Goal: Task Accomplishment & Management: Use online tool/utility

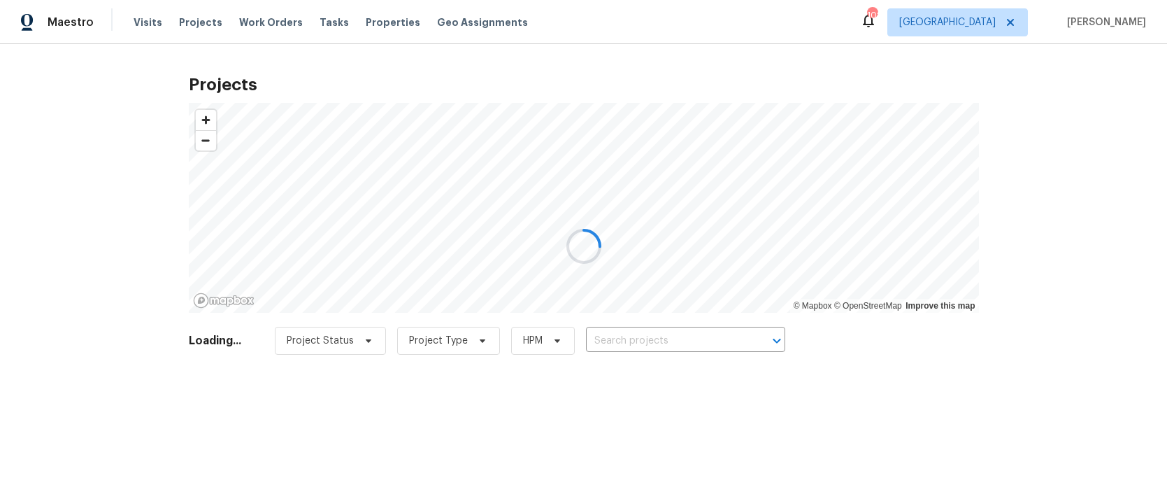
click at [606, 334] on div at bounding box center [583, 246] width 1167 height 492
click at [607, 337] on div at bounding box center [583, 246] width 1167 height 492
click at [607, 338] on div at bounding box center [583, 246] width 1167 height 492
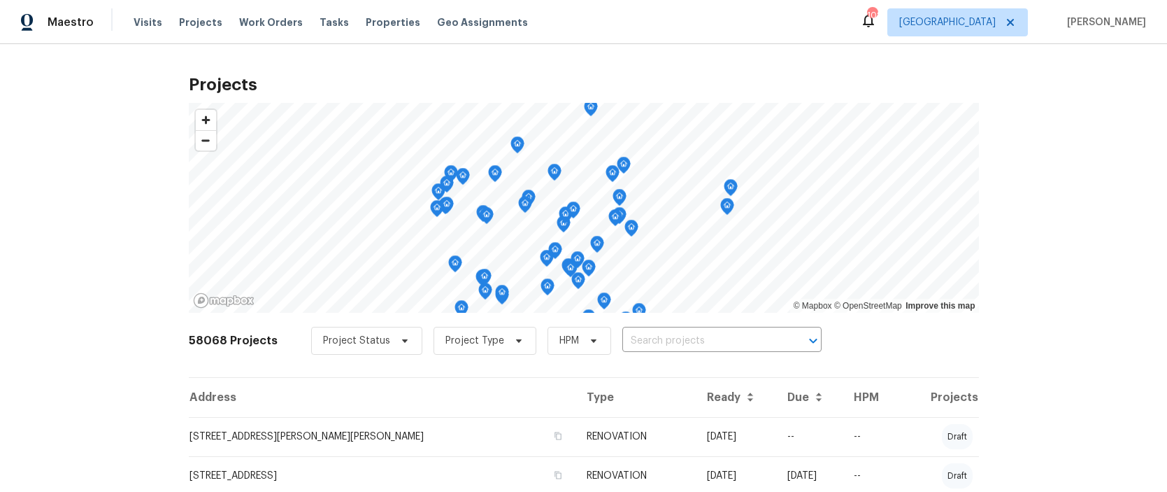
click at [622, 338] on input "text" at bounding box center [702, 341] width 160 height 22
type input "1734"
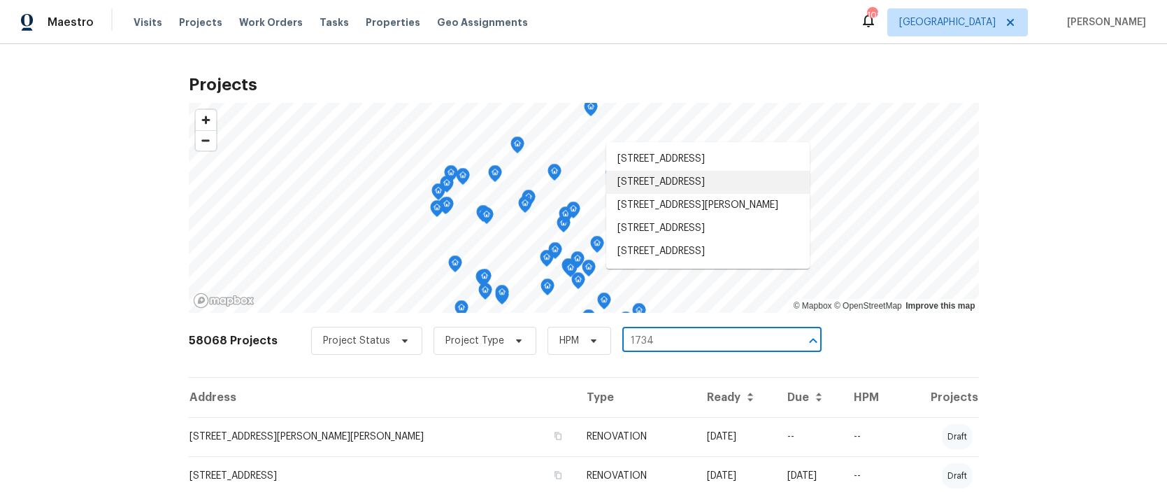
click at [685, 178] on li "[STREET_ADDRESS]" at bounding box center [707, 182] width 203 height 23
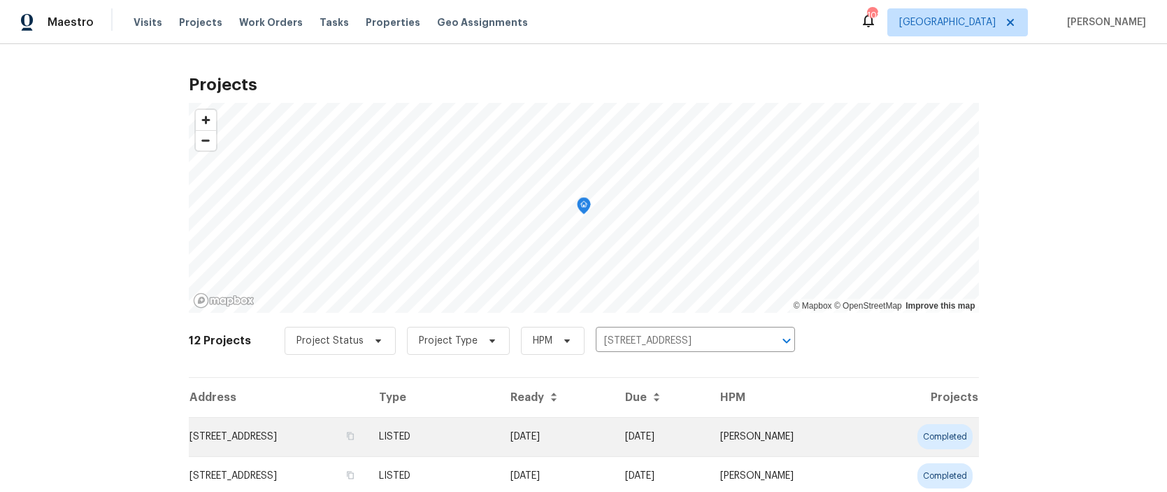
click at [287, 436] on td "[STREET_ADDRESS]" at bounding box center [278, 436] width 179 height 39
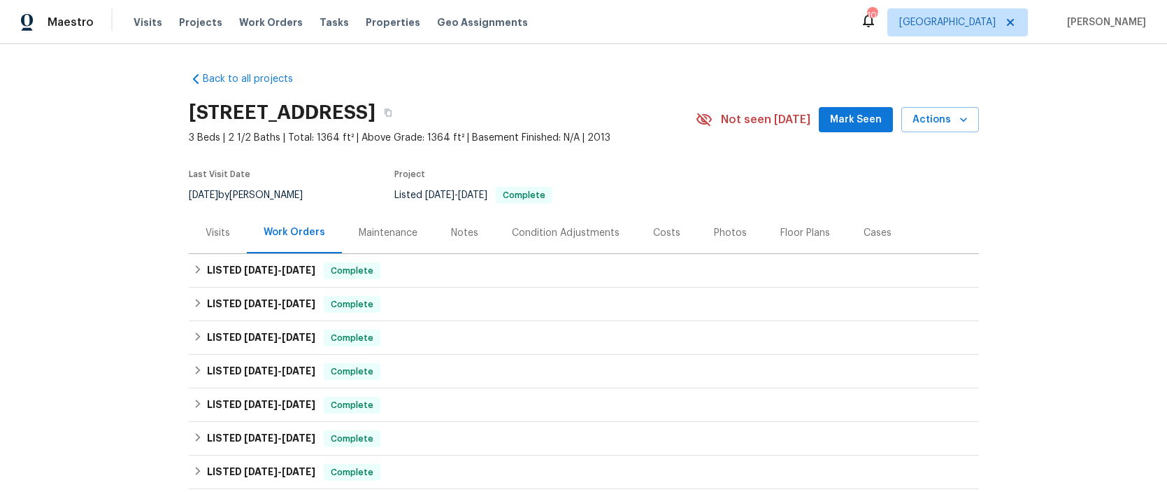
click at [220, 233] on div "Visits" at bounding box center [218, 233] width 24 height 14
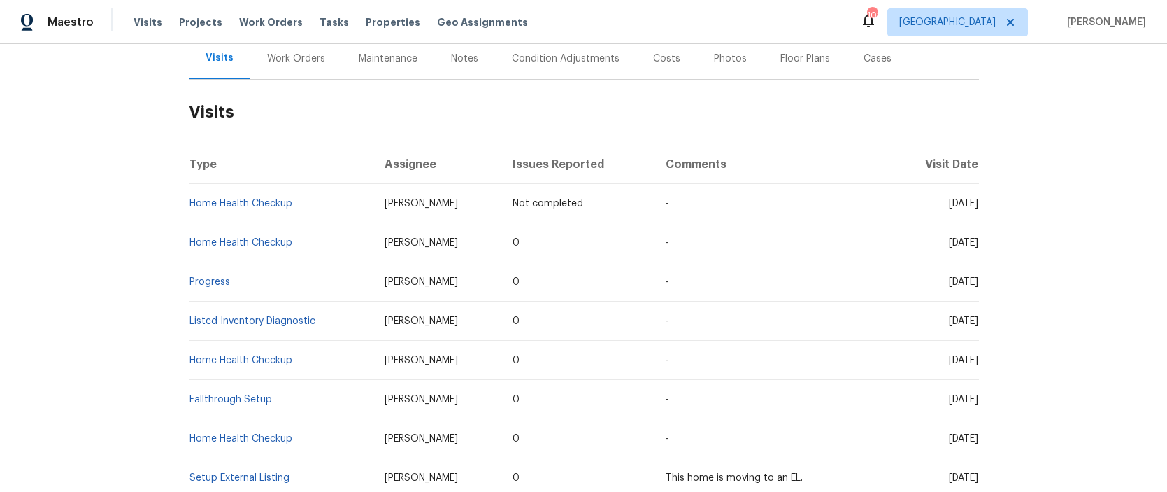
scroll to position [181, 0]
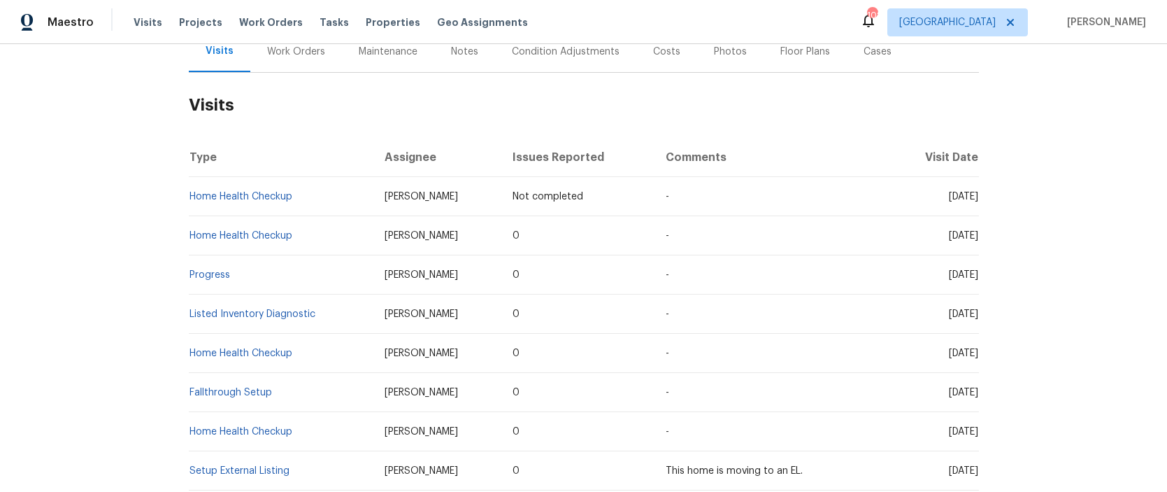
click at [456, 51] on div "Notes" at bounding box center [464, 52] width 27 height 14
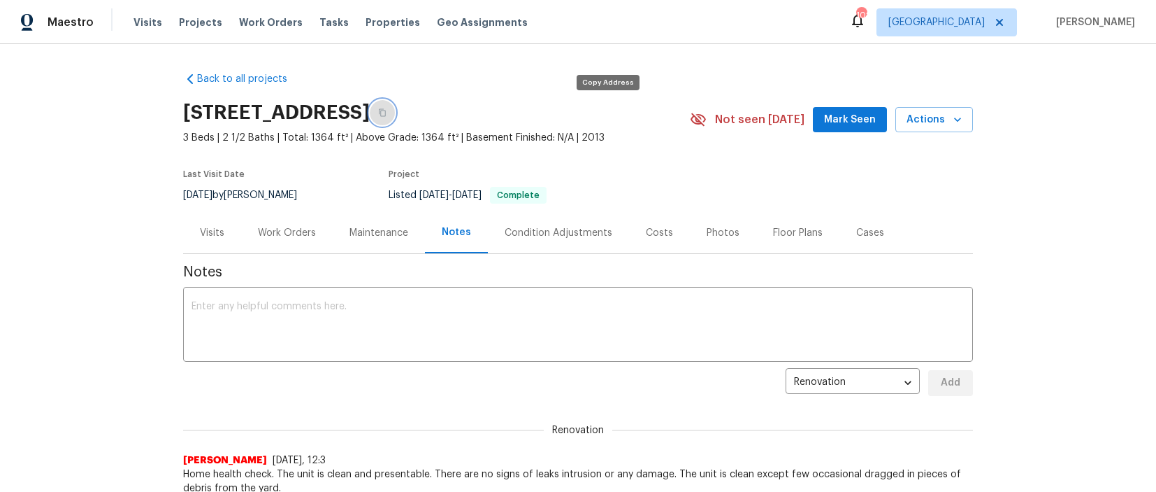
click at [387, 113] on icon "button" at bounding box center [382, 112] width 8 height 8
click at [213, 234] on div "Visits" at bounding box center [212, 233] width 24 height 14
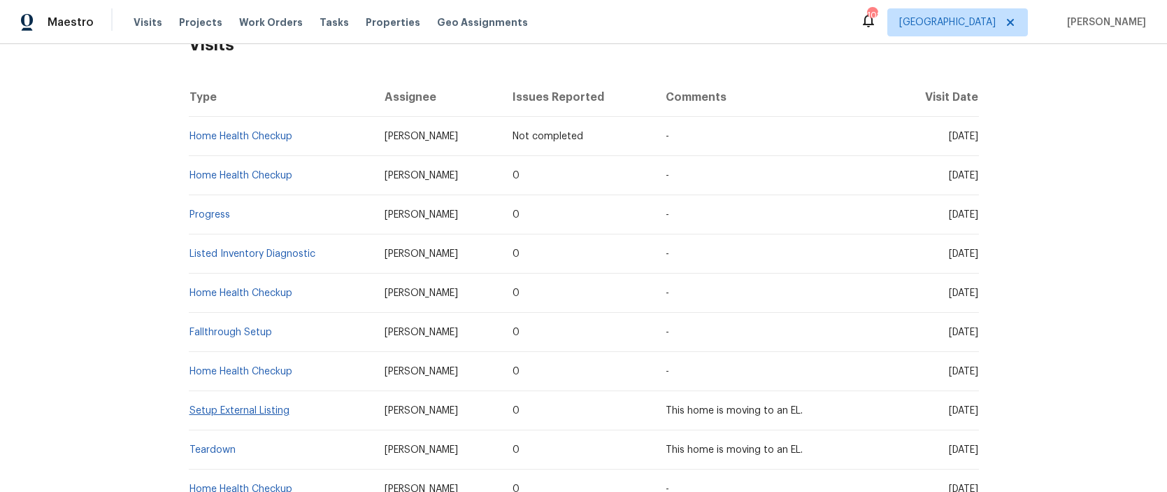
scroll to position [243, 0]
click at [215, 446] on link "Teardown" at bounding box center [212, 448] width 46 height 10
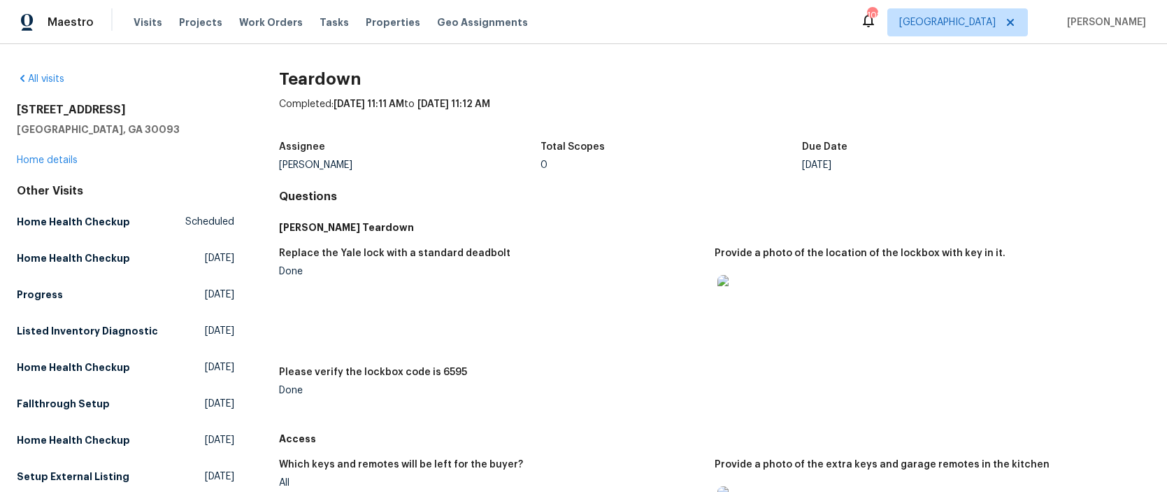
click at [743, 306] on img at bounding box center [739, 297] width 45 height 45
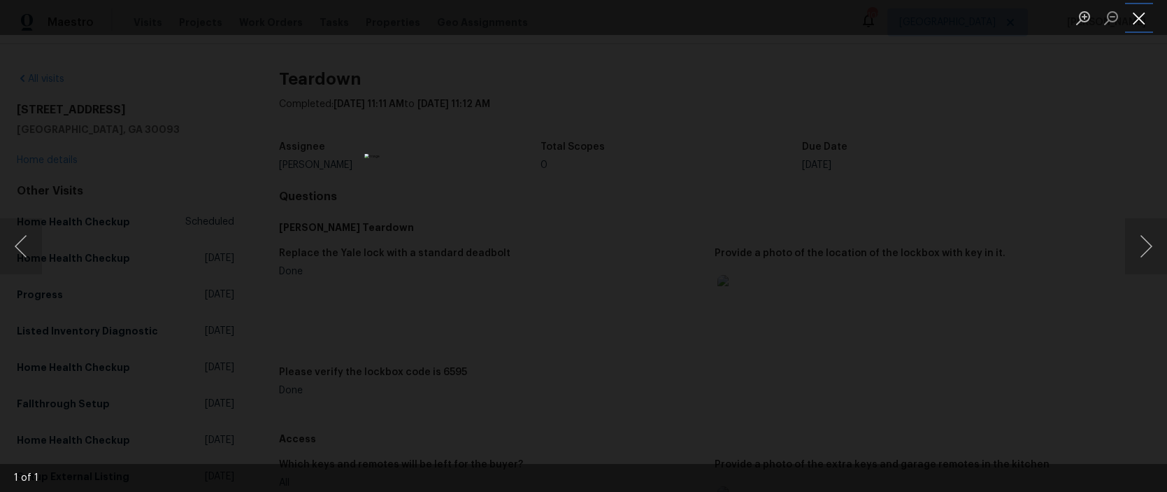
click at [1141, 18] on button "Close lightbox" at bounding box center [1139, 18] width 28 height 24
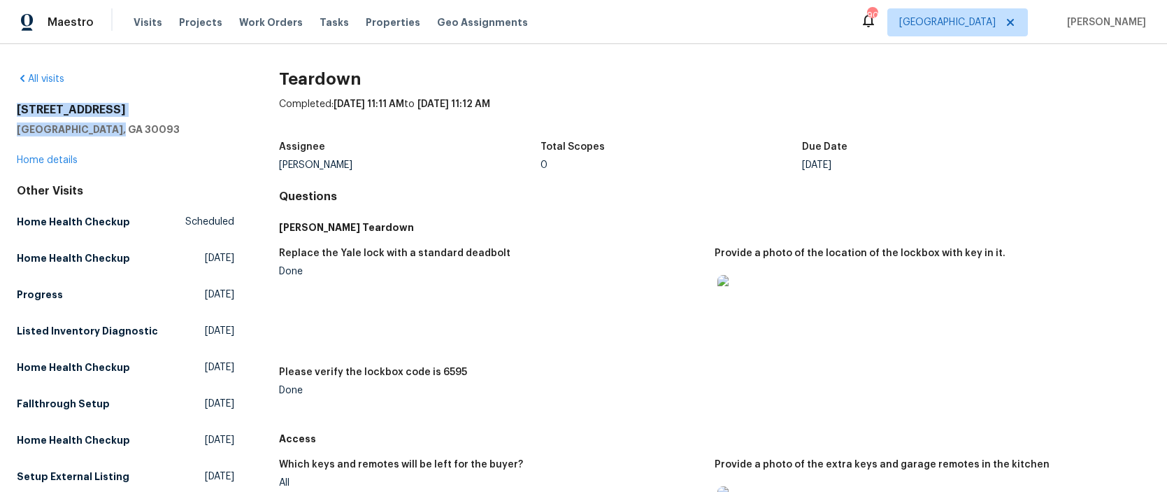
drag, startPoint x: 96, startPoint y: 123, endPoint x: 15, endPoint y: 110, distance: 81.4
click at [15, 110] on div "All visits 1734 Brookside Lay Cir Norcross, GA 30093 Home details Other Visits …" at bounding box center [583, 267] width 1167 height 447
copy div "1734 Brookside Lay Cir Norcross, GA 30093"
click at [50, 81] on link "All visits" at bounding box center [41, 79] width 48 height 10
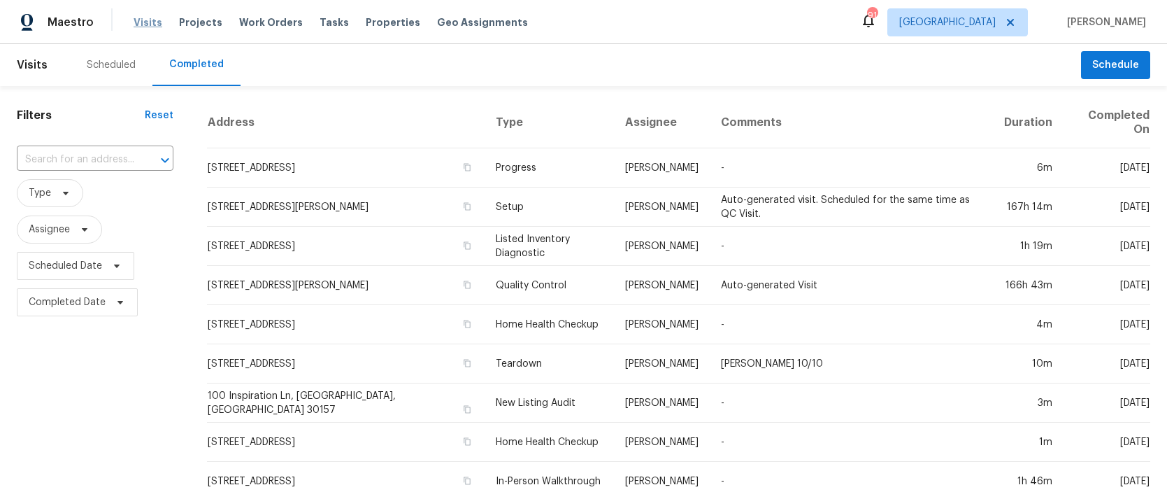
click at [151, 20] on span "Visits" at bounding box center [148, 22] width 29 height 14
click at [145, 22] on span "Visits" at bounding box center [148, 22] width 29 height 14
click at [87, 155] on input "text" at bounding box center [75, 160] width 117 height 22
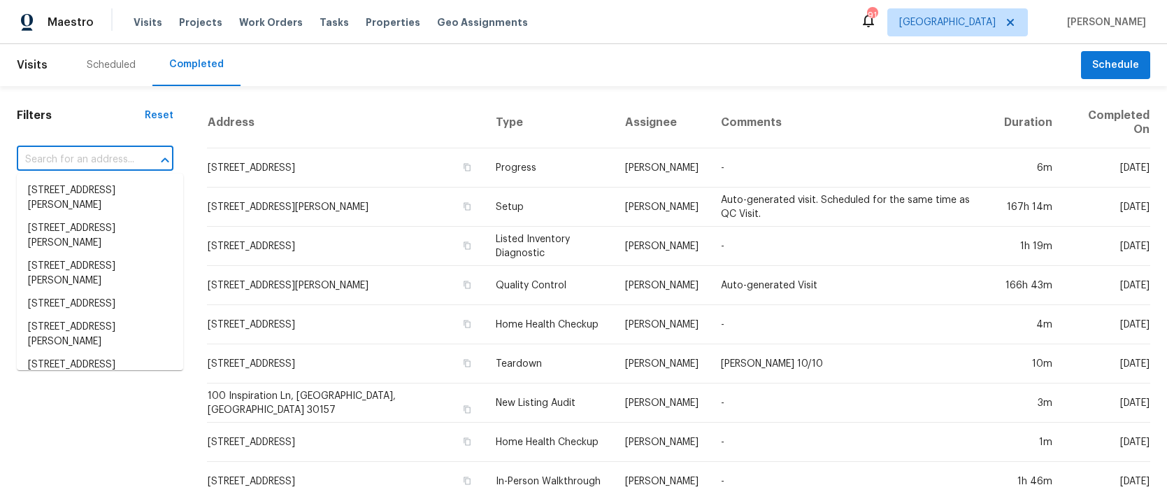
paste input "[URL][DOMAIN_NAME]"
type input "[URL][DOMAIN_NAME]"
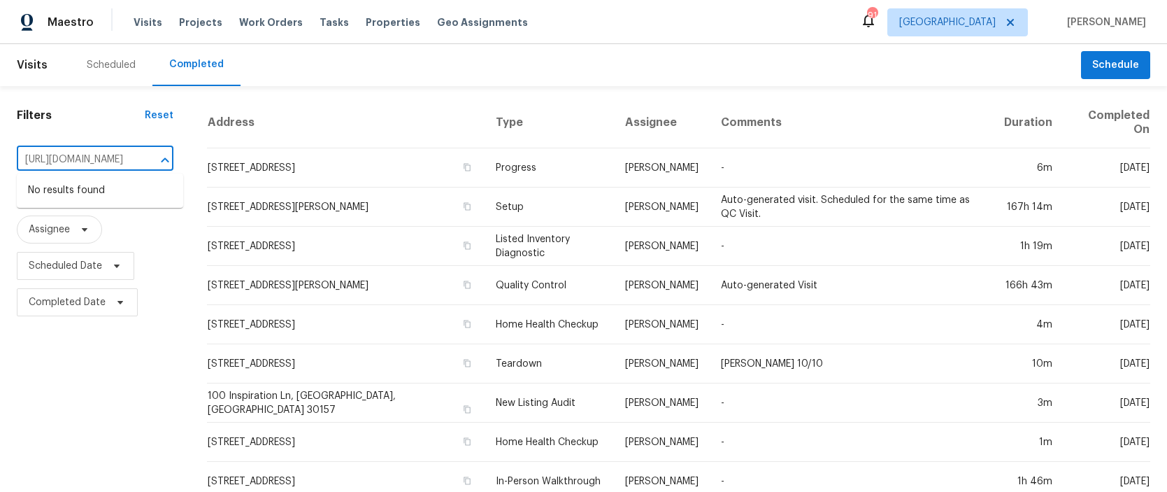
drag, startPoint x: 163, startPoint y: 159, endPoint x: -9, endPoint y: 154, distance: 172.1
click at [0, 154] on html "Maestro Visits Projects Work Orders Tasks Properties Geo Assignments 91 [GEOGRA…" at bounding box center [583, 246] width 1167 height 492
drag, startPoint x: 148, startPoint y: 157, endPoint x: 15, endPoint y: 159, distance: 132.2
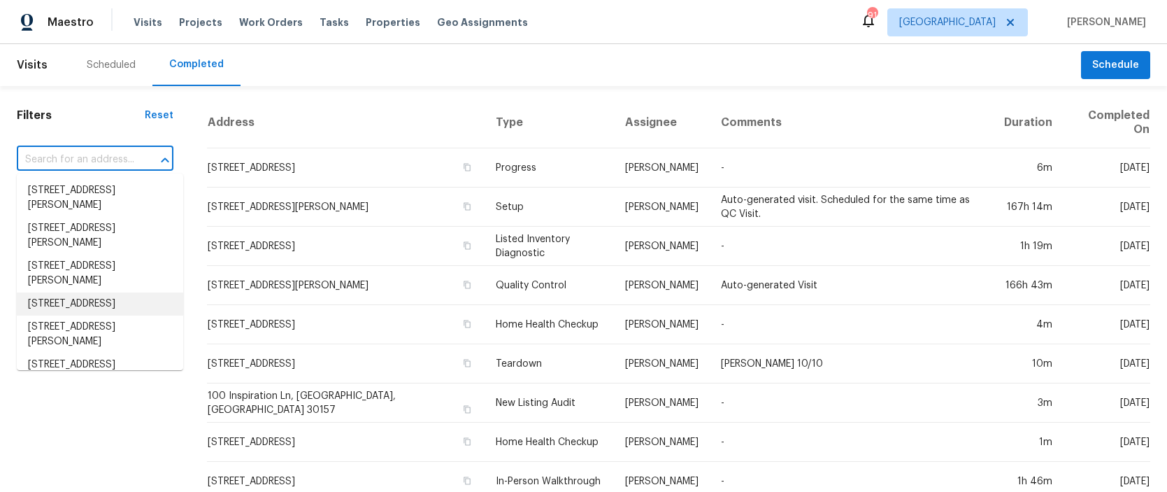
paste input "1734 Brookside Lay"
type input "1734 Brookside Lay"
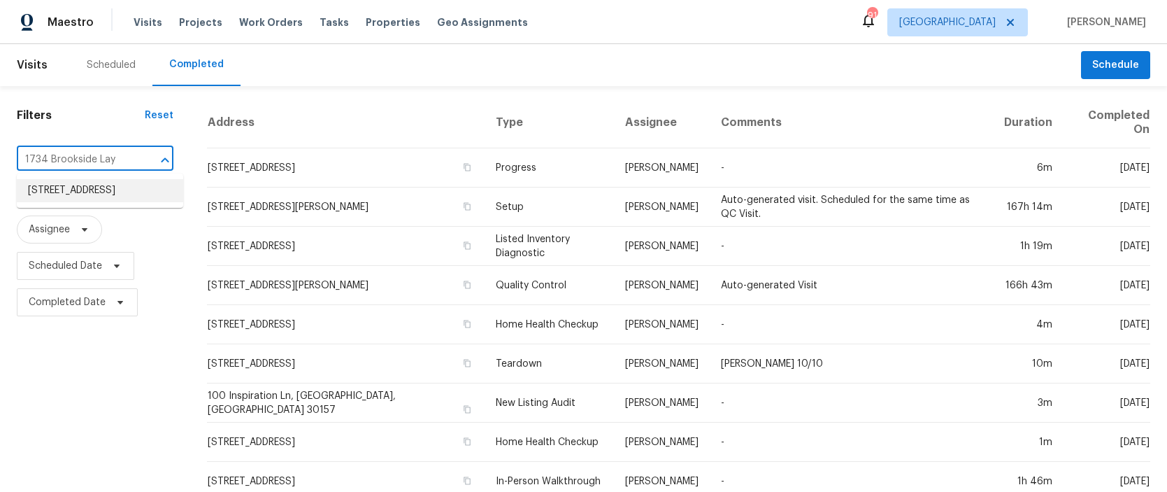
click at [87, 202] on li "[STREET_ADDRESS]" at bounding box center [100, 190] width 166 height 23
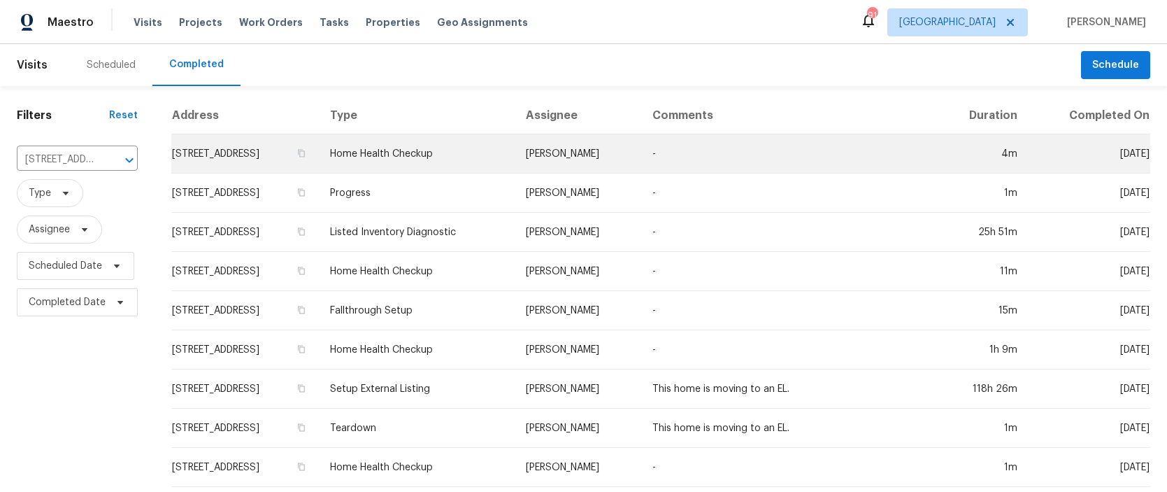
click at [310, 151] on td "[STREET_ADDRESS]" at bounding box center [245, 153] width 148 height 39
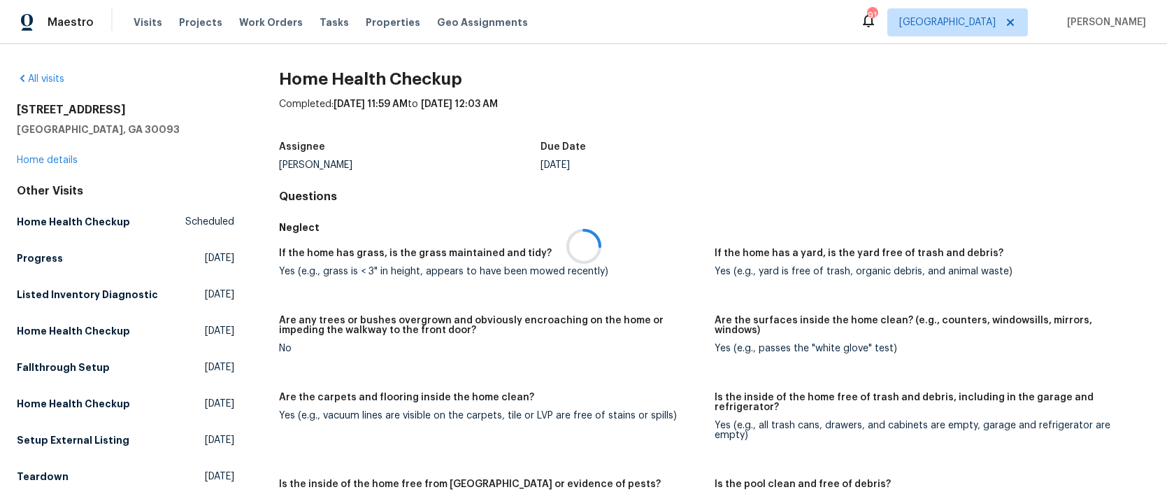
click at [63, 159] on div at bounding box center [583, 246] width 1167 height 492
click at [61, 158] on div at bounding box center [583, 246] width 1167 height 492
click at [61, 160] on div at bounding box center [583, 246] width 1167 height 492
click at [71, 158] on link "Home details" at bounding box center [47, 160] width 61 height 10
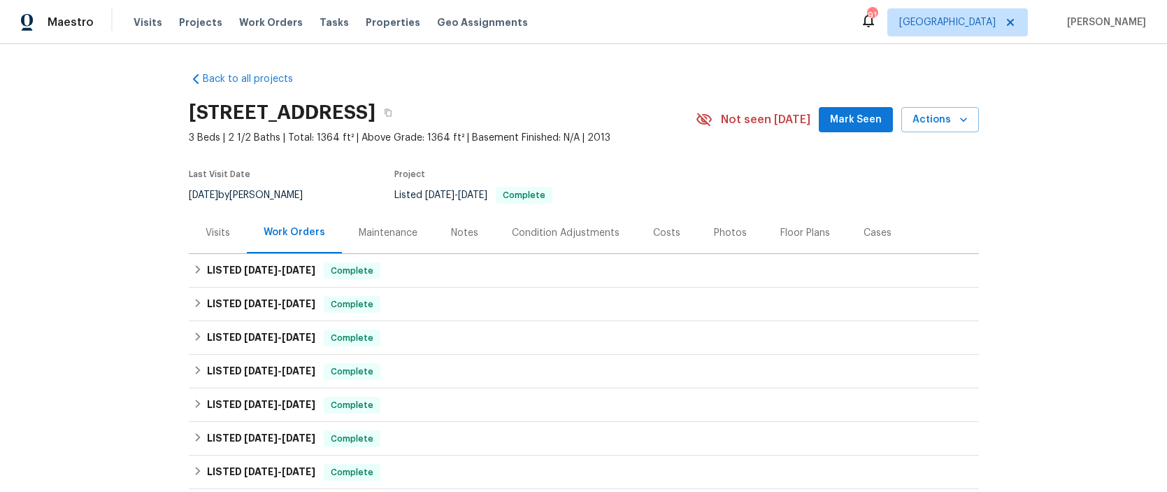
click at [218, 229] on div "Visits" at bounding box center [218, 233] width 24 height 14
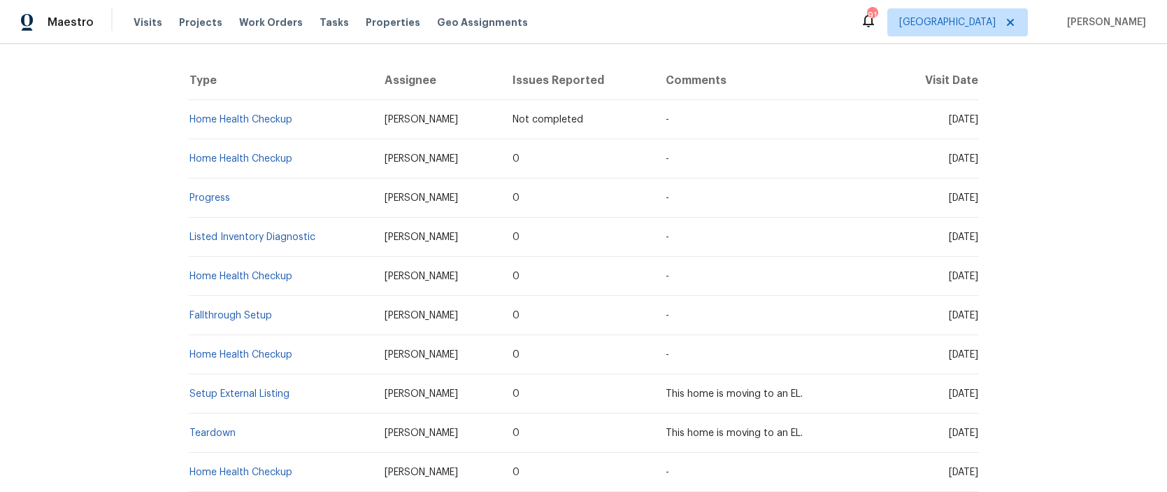
scroll to position [259, 0]
click at [180, 22] on span "Projects" at bounding box center [200, 22] width 43 height 14
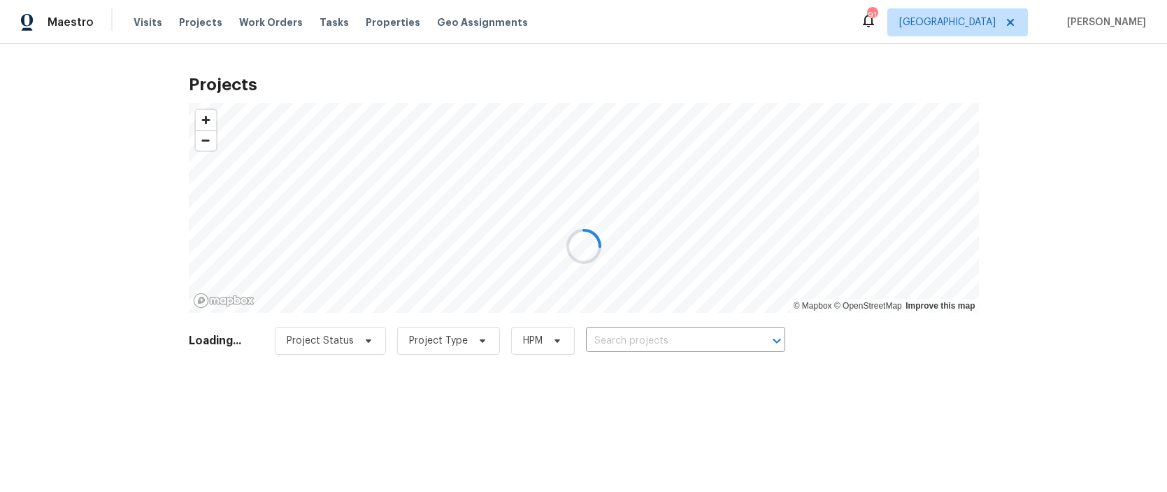
click at [630, 331] on div at bounding box center [583, 246] width 1167 height 492
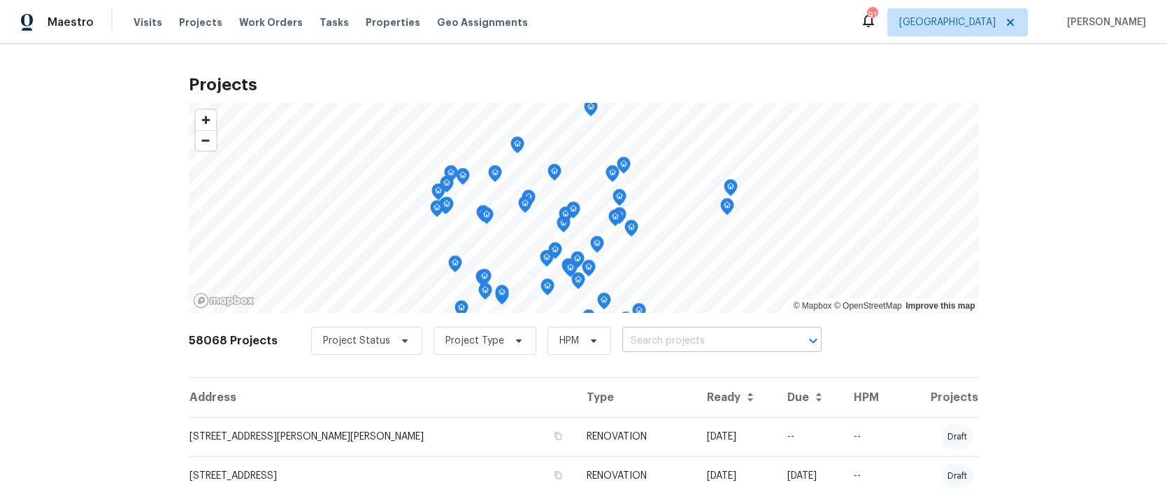
click at [630, 336] on input "text" at bounding box center [702, 341] width 160 height 22
type input "3"
type input "makeover"
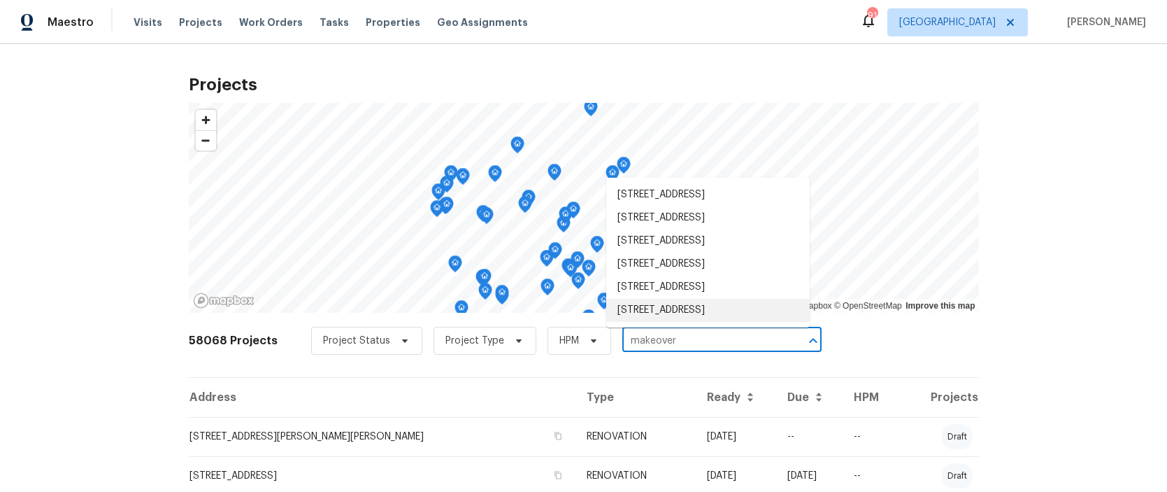
click at [651, 309] on li "[STREET_ADDRESS]" at bounding box center [707, 310] width 203 height 23
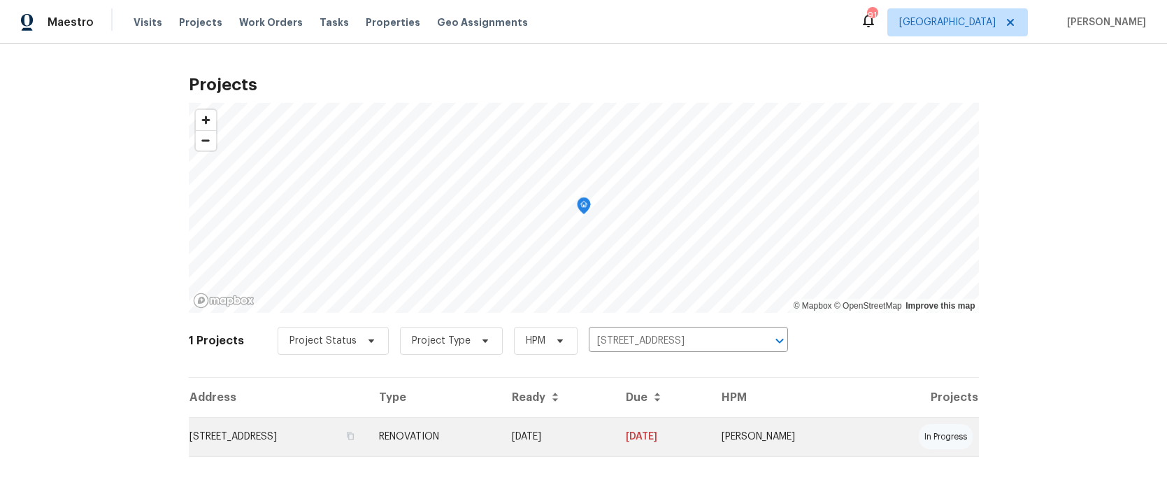
click at [309, 431] on td "[STREET_ADDRESS]" at bounding box center [279, 436] width 180 height 39
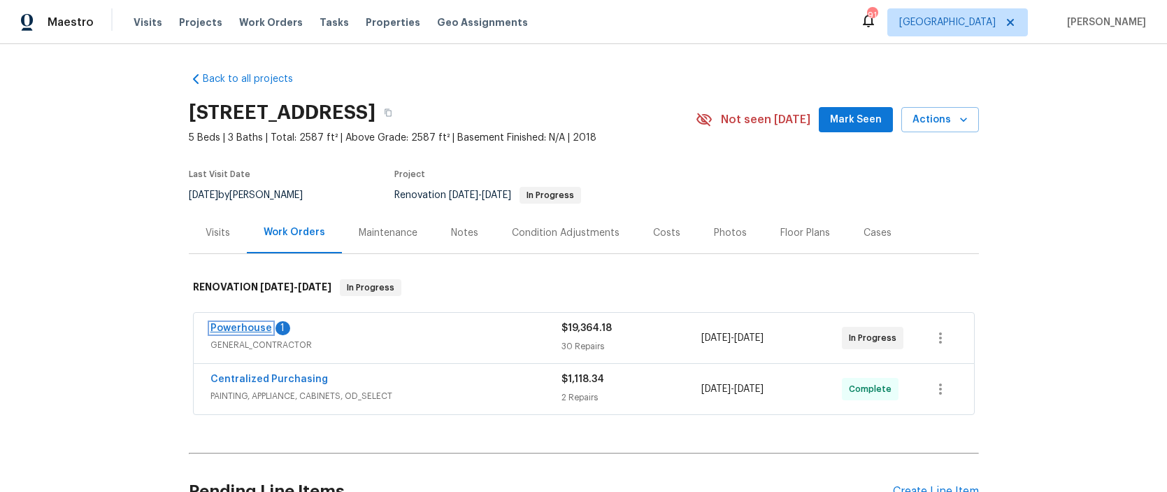
click at [248, 329] on link "Powerhouse" at bounding box center [241, 328] width 62 height 10
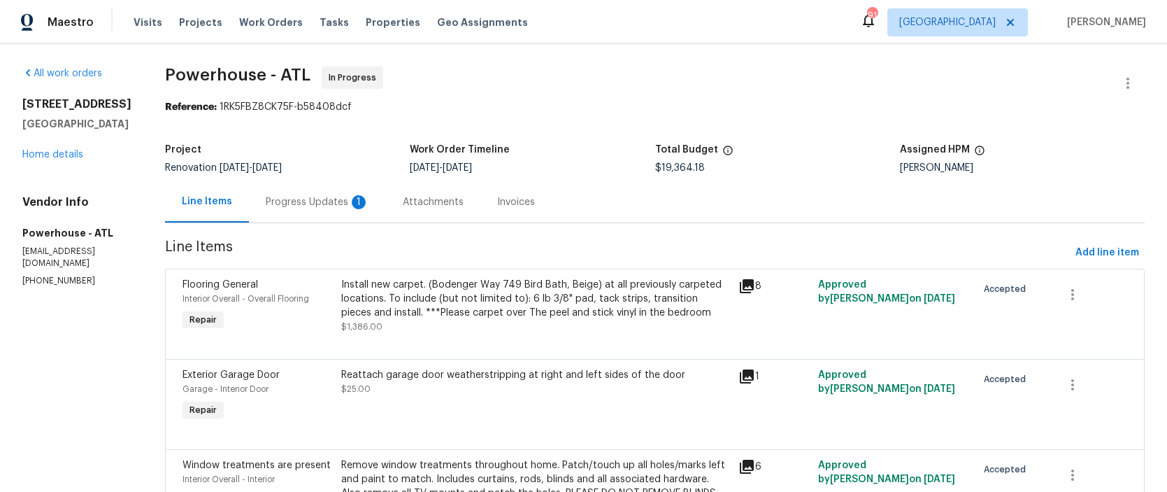
drag, startPoint x: 446, startPoint y: 201, endPoint x: 438, endPoint y: 205, distance: 9.1
click at [446, 201] on div "Attachments" at bounding box center [433, 202] width 61 height 14
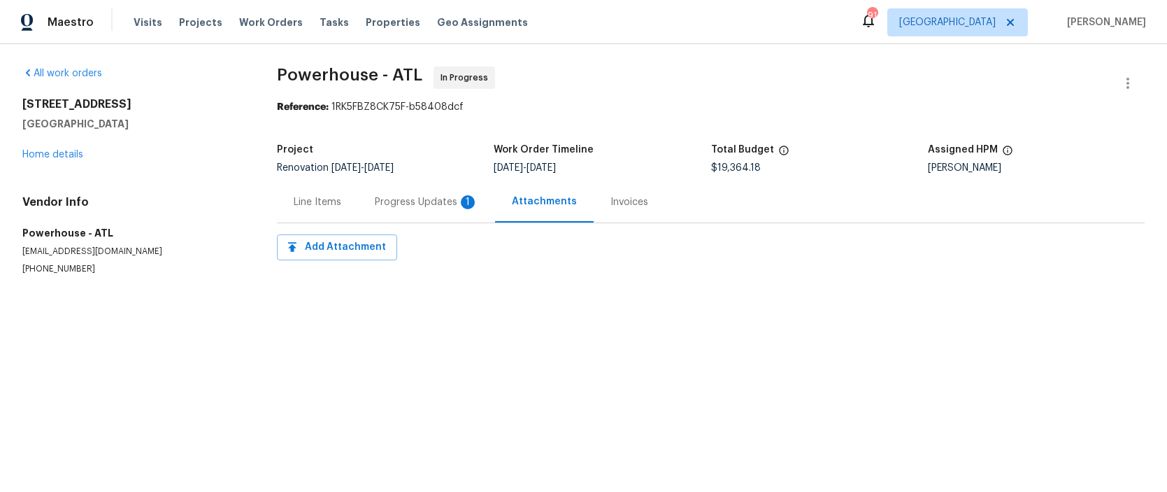
click at [389, 201] on div "Progress Updates 1" at bounding box center [426, 202] width 103 height 14
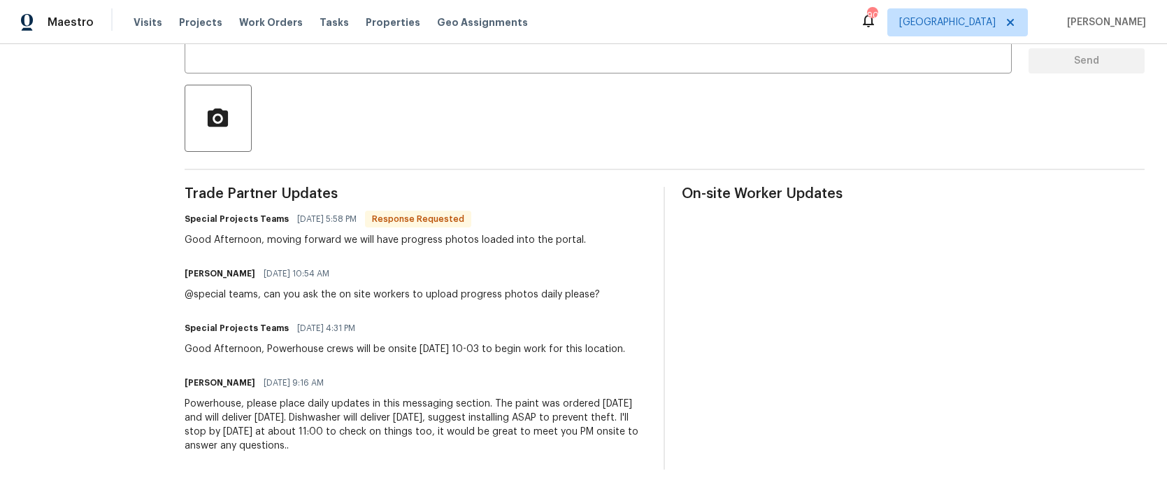
scroll to position [110, 0]
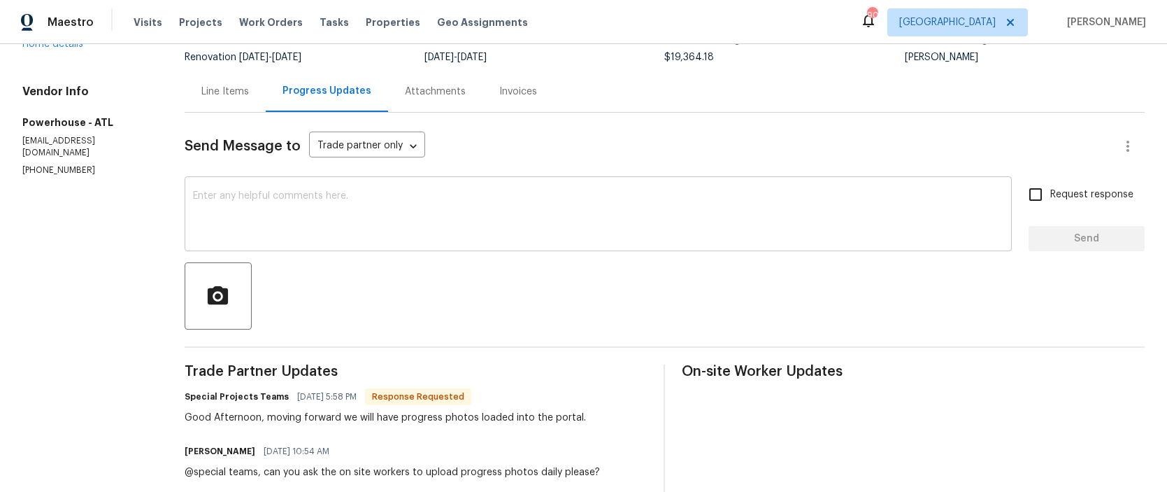
click at [360, 199] on textarea at bounding box center [598, 215] width 810 height 49
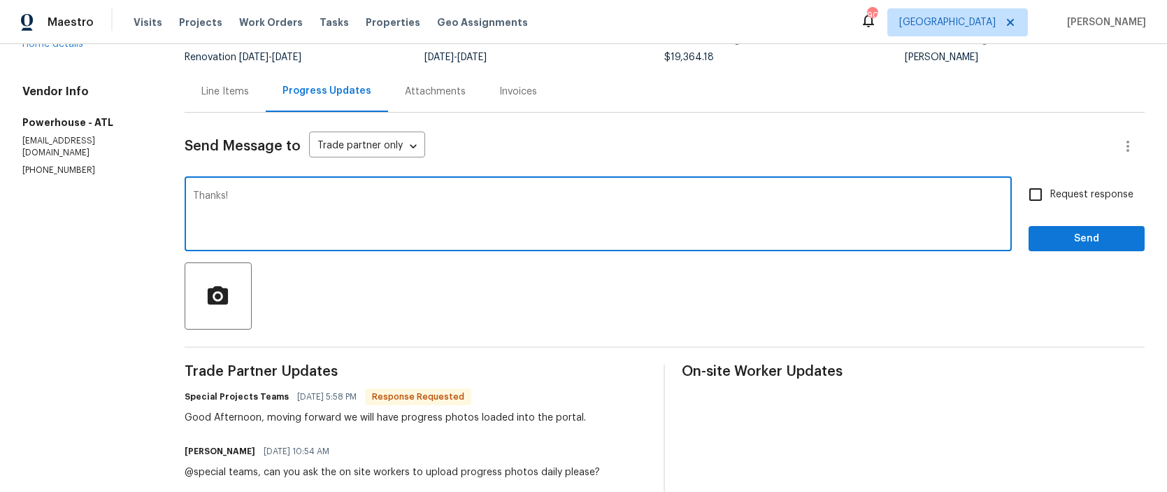
type textarea "Thanks!"
click at [1071, 243] on span "Send" at bounding box center [1087, 238] width 94 height 17
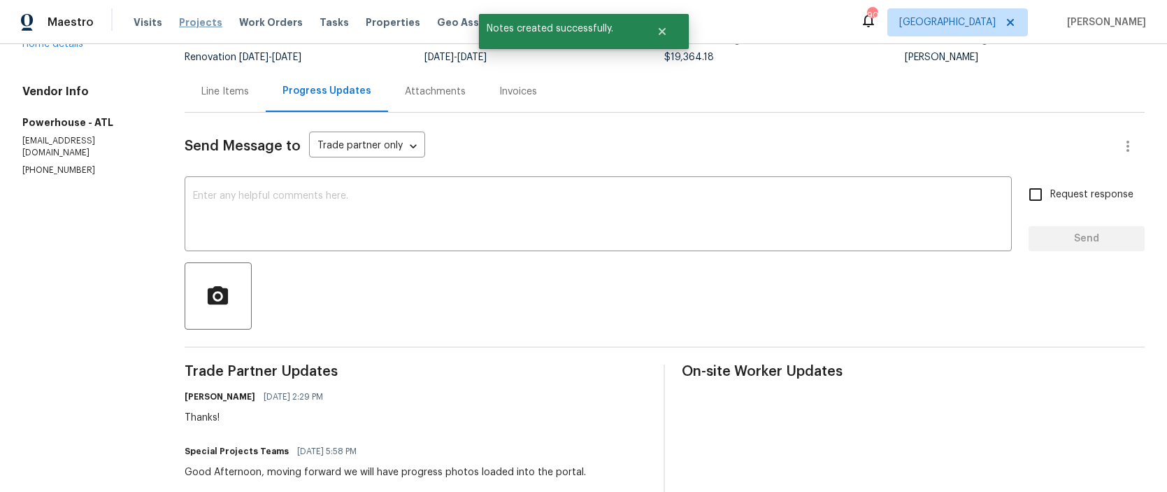
click at [187, 22] on span "Projects" at bounding box center [200, 22] width 43 height 14
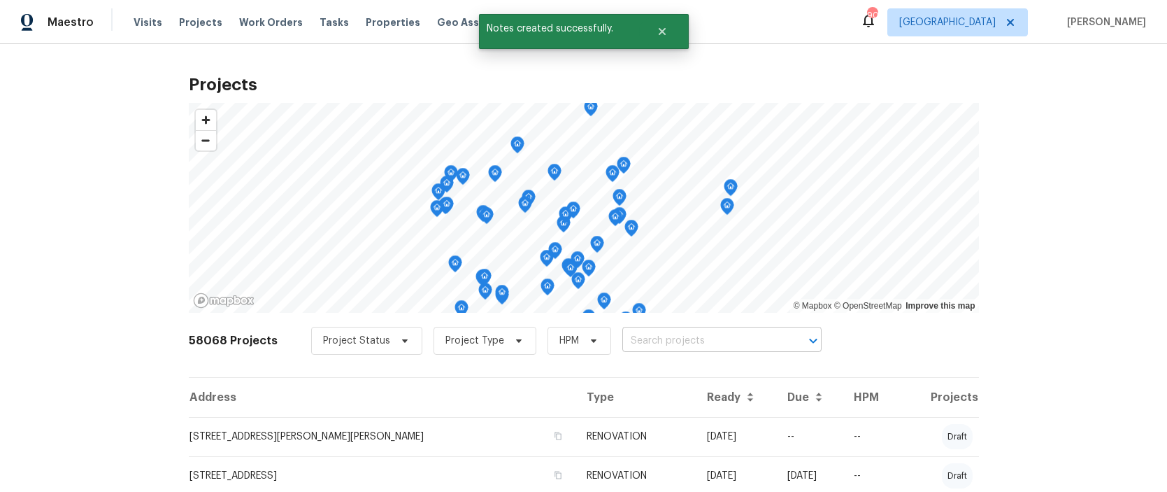
click at [641, 341] on input "text" at bounding box center [702, 341] width 160 height 22
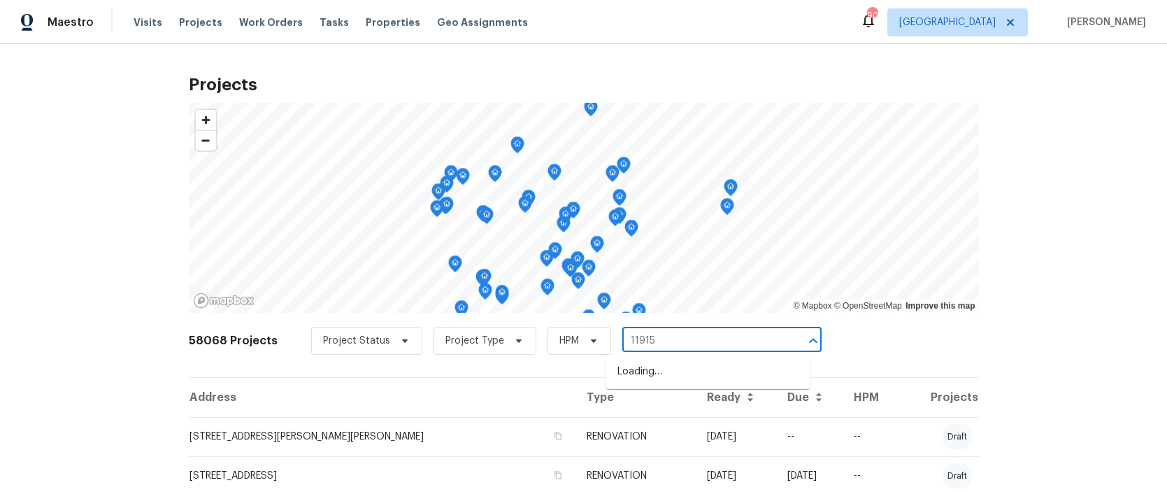
type input "11915"
click at [644, 371] on li "[STREET_ADDRESS]" at bounding box center [707, 371] width 203 height 23
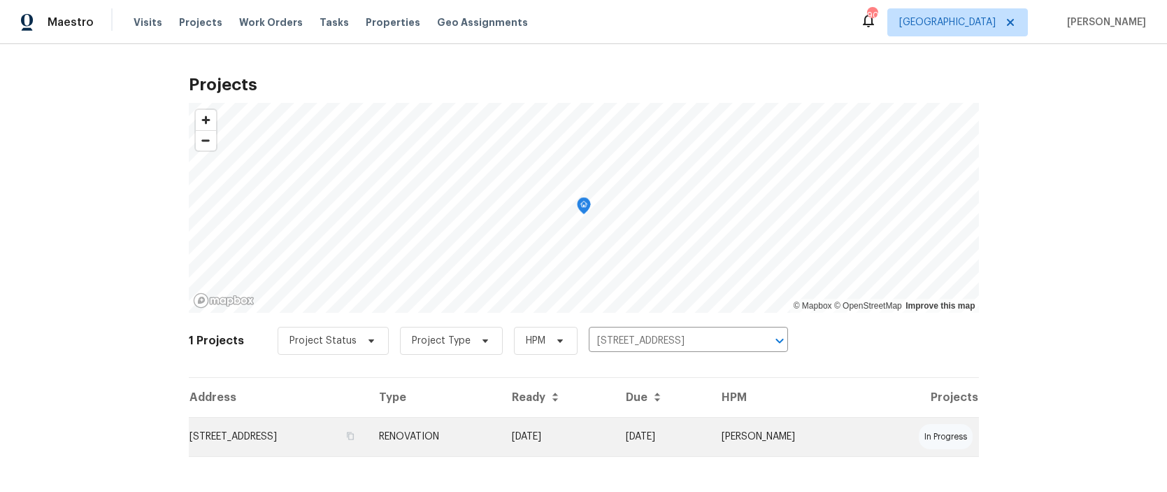
click at [331, 433] on td "[STREET_ADDRESS]" at bounding box center [279, 436] width 180 height 39
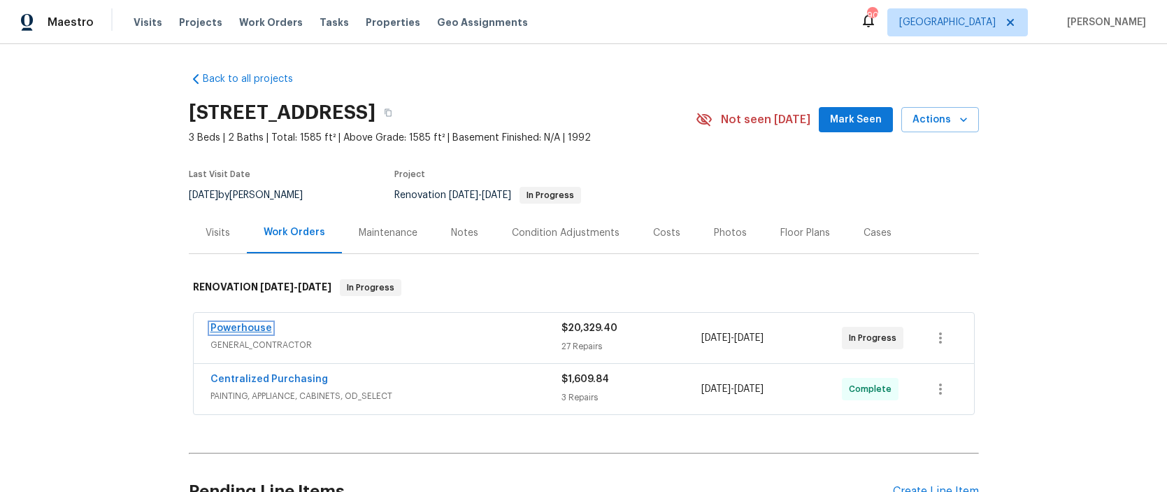
click at [228, 329] on link "Powerhouse" at bounding box center [241, 328] width 62 height 10
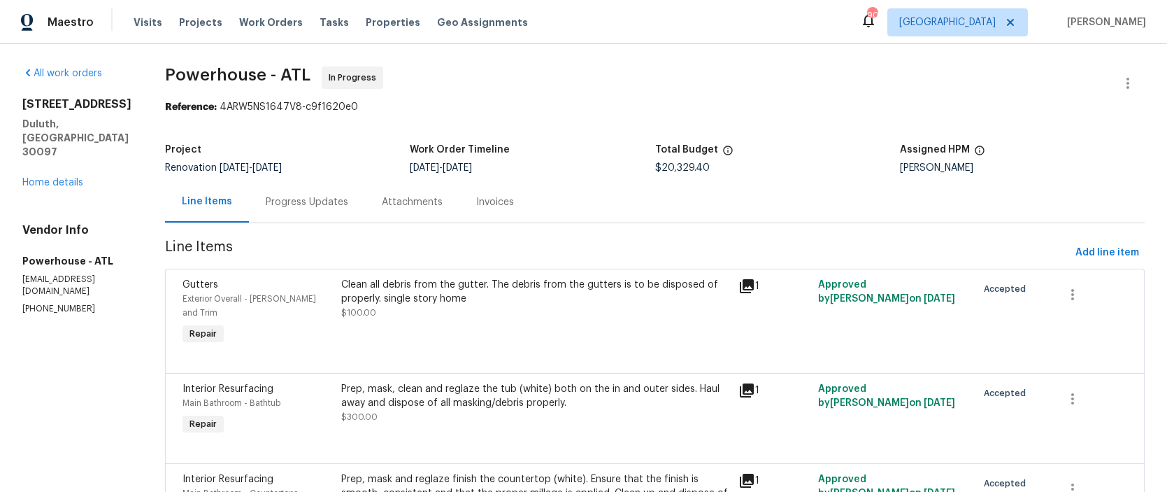
click at [348, 205] on div "Progress Updates" at bounding box center [307, 202] width 83 height 14
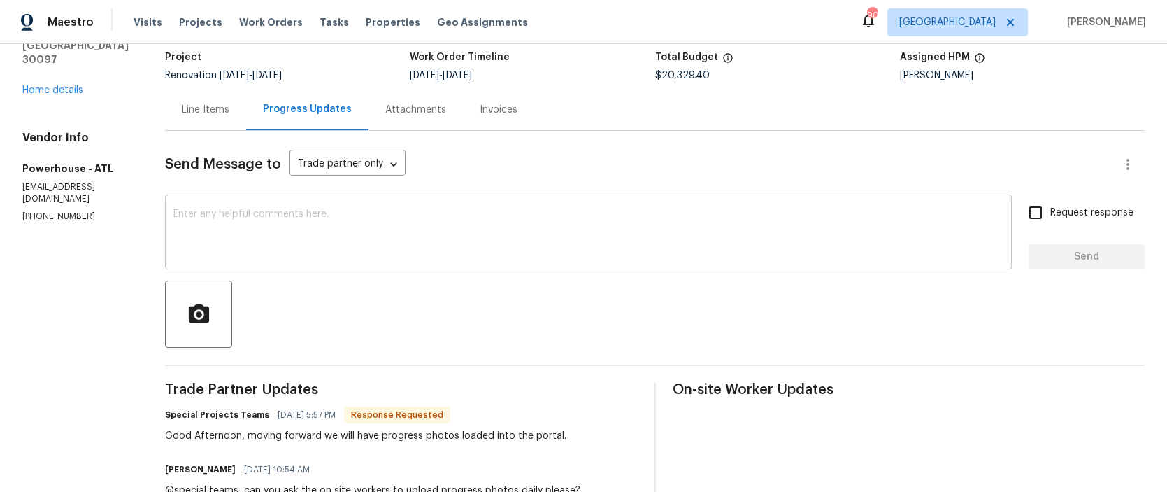
scroll to position [194, 0]
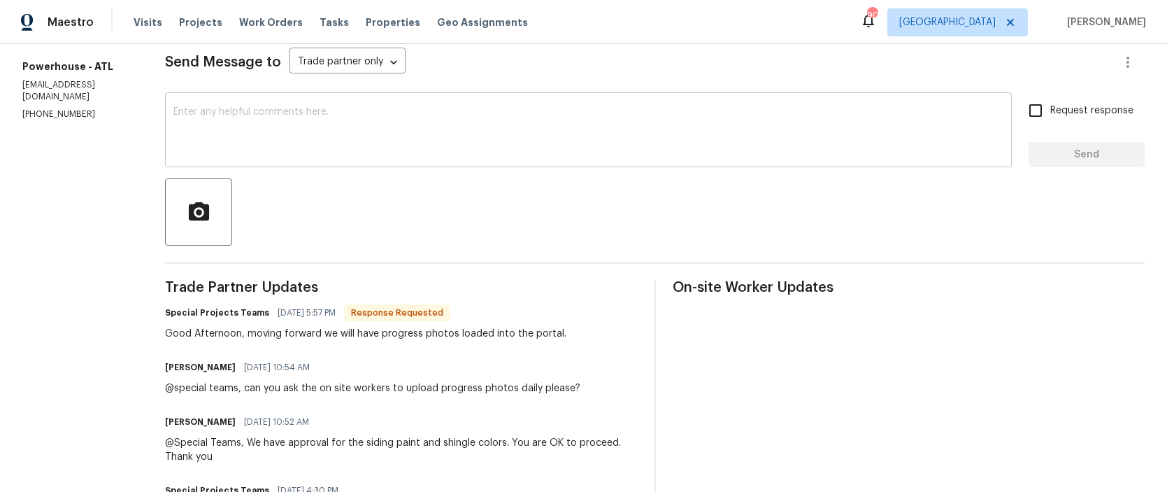
click at [305, 130] on textarea at bounding box center [588, 131] width 830 height 49
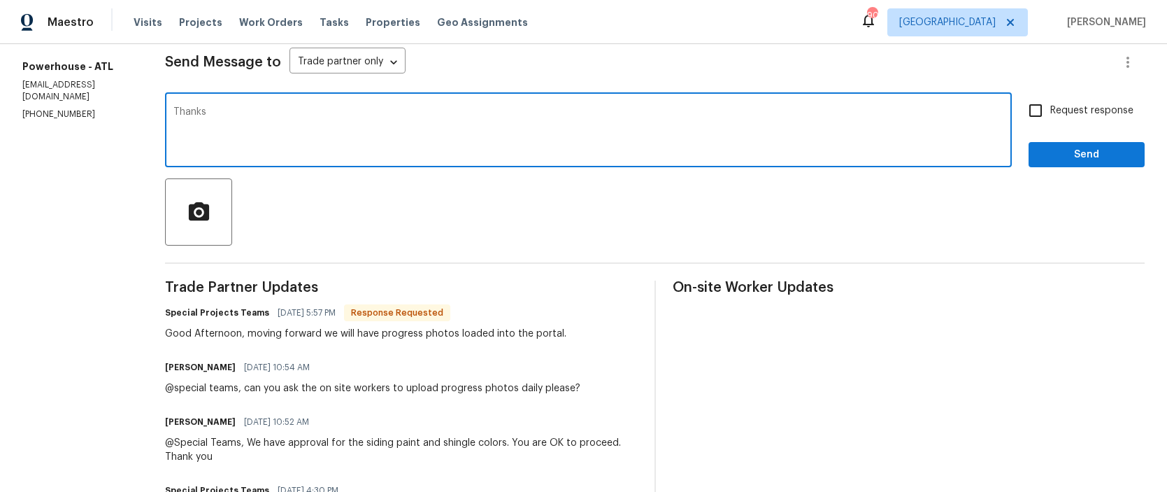
type textarea "Thanks"
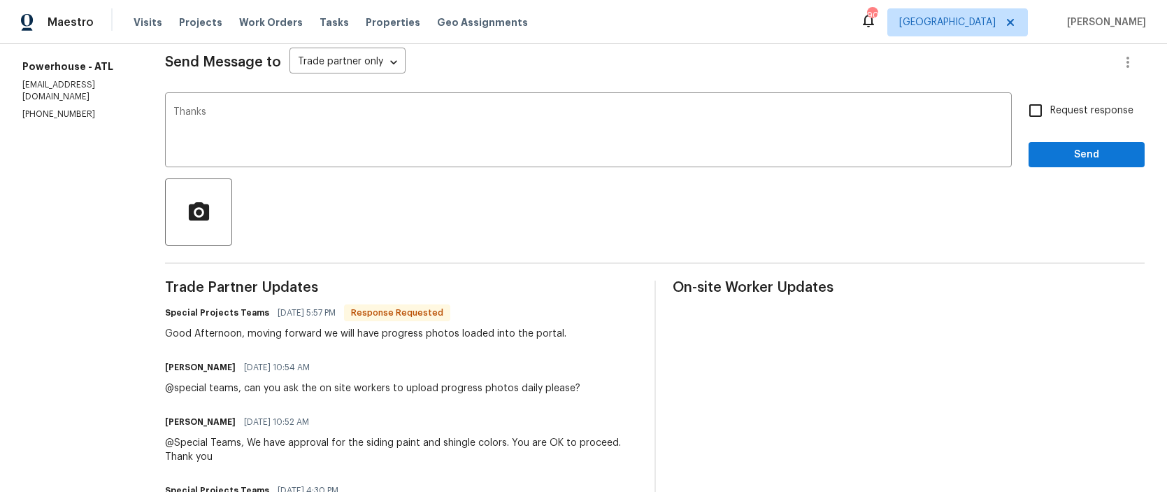
click at [1100, 169] on div "Send Message to Trade partner only Trade partner only ​ Thanks x ​ Request resp…" at bounding box center [655, 344] width 980 height 631
click at [1082, 151] on span "Send" at bounding box center [1087, 154] width 94 height 17
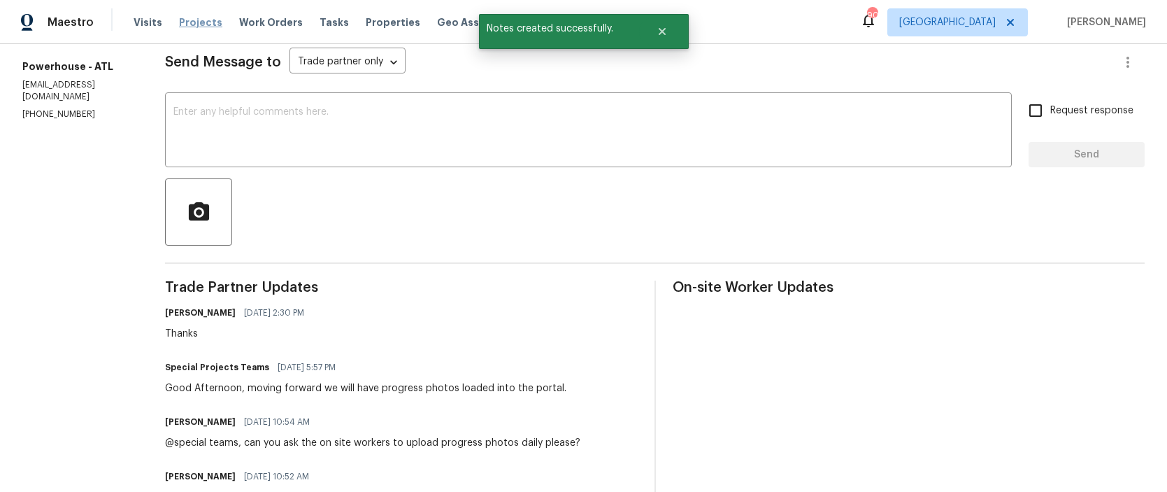
click at [208, 22] on span "Projects" at bounding box center [200, 22] width 43 height 14
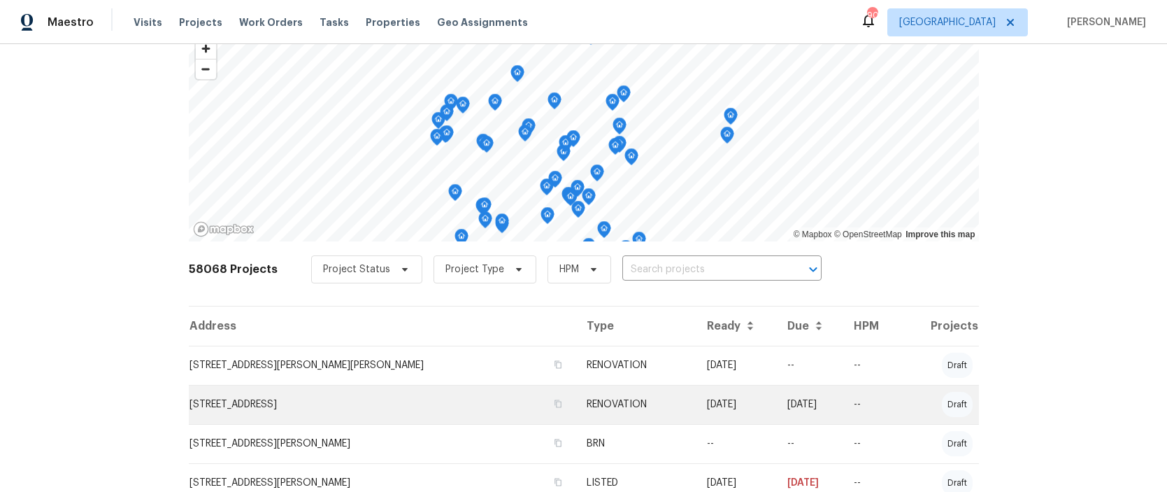
scroll to position [104, 0]
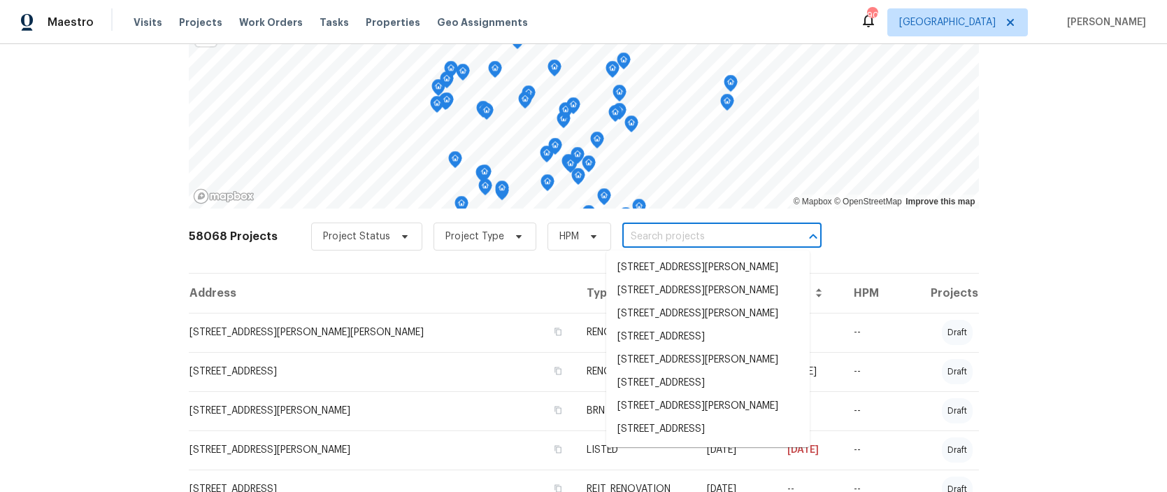
click at [626, 237] on input "text" at bounding box center [702, 237] width 160 height 22
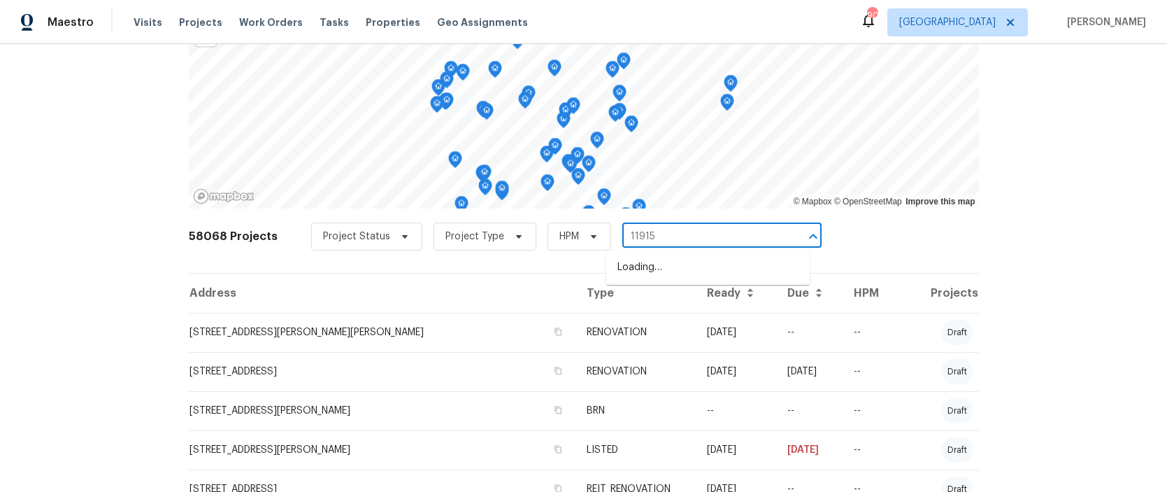
type input "11915"
click at [627, 259] on li "[STREET_ADDRESS]" at bounding box center [707, 267] width 203 height 23
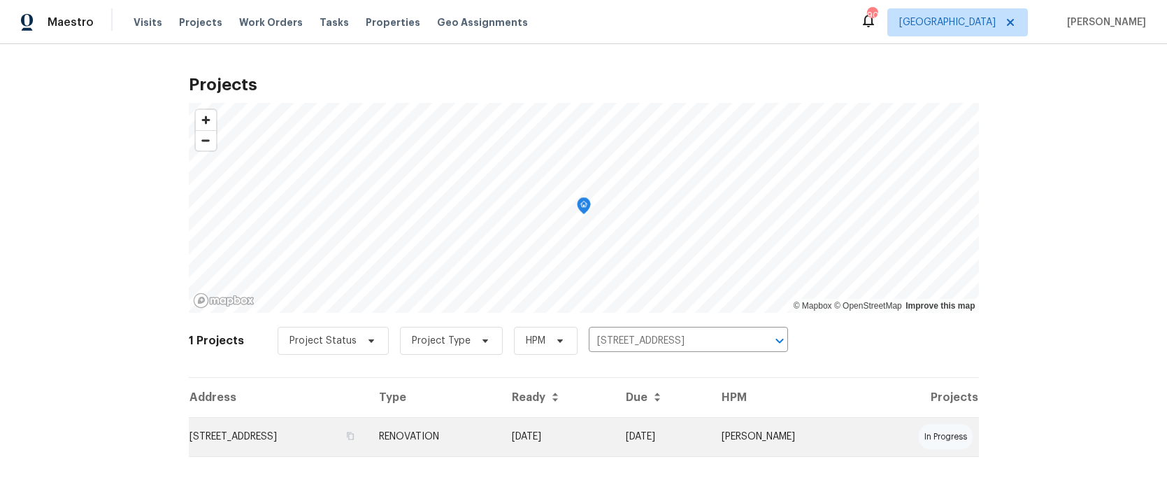
click at [271, 436] on td "[STREET_ADDRESS]" at bounding box center [279, 436] width 180 height 39
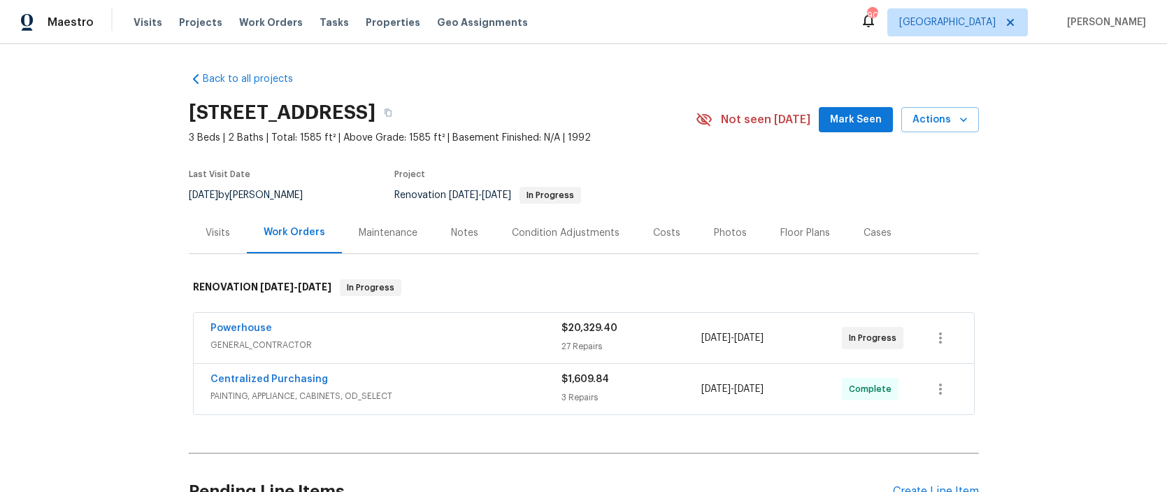
click at [464, 233] on div "Notes" at bounding box center [464, 233] width 27 height 14
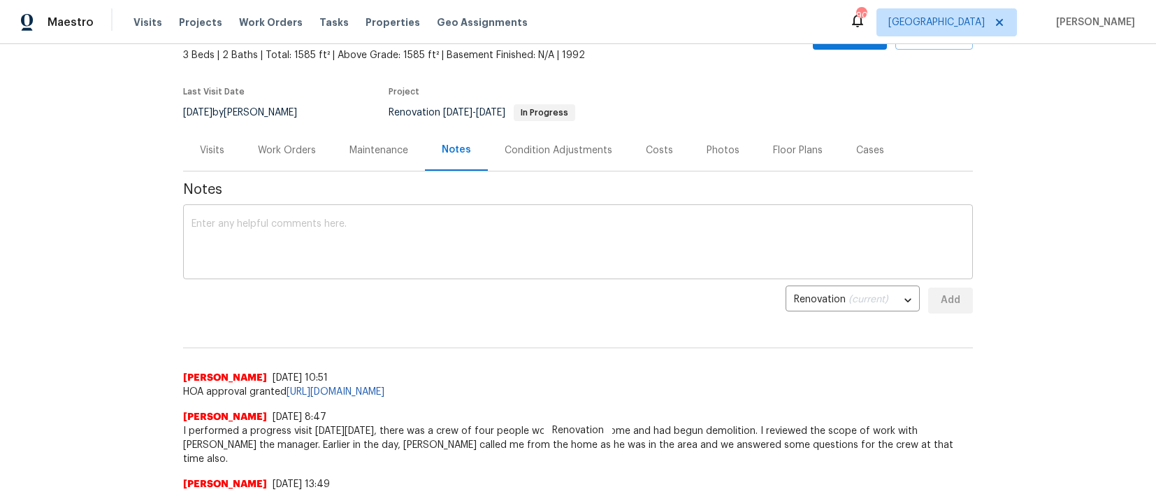
scroll to position [83, 0]
click at [221, 223] on textarea at bounding box center [578, 242] width 773 height 49
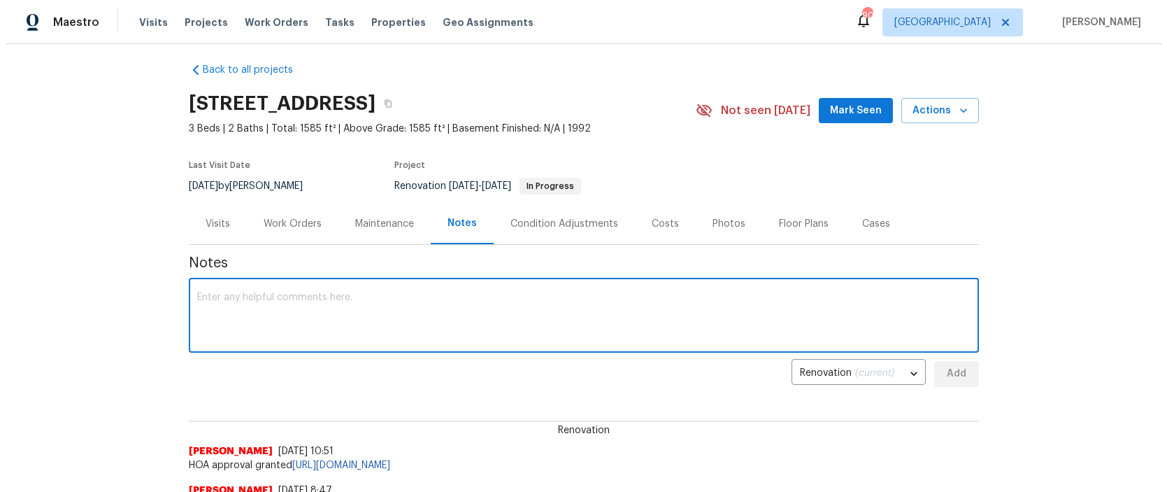
scroll to position [0, 0]
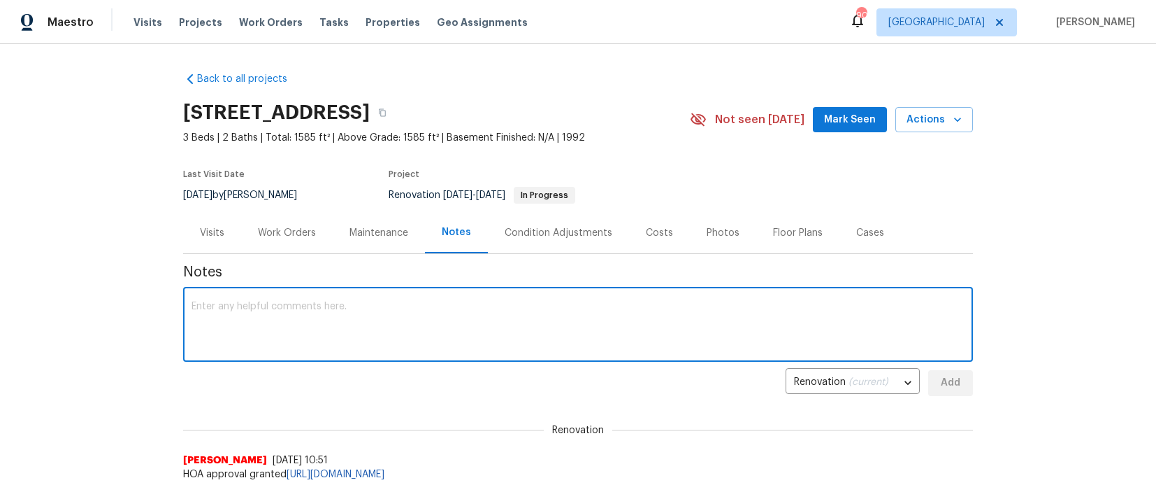
click at [289, 314] on textarea at bounding box center [578, 325] width 773 height 49
paste textarea "nobody working On Site when I arrived at 1 o'clock. Progress so far is mostly d…"
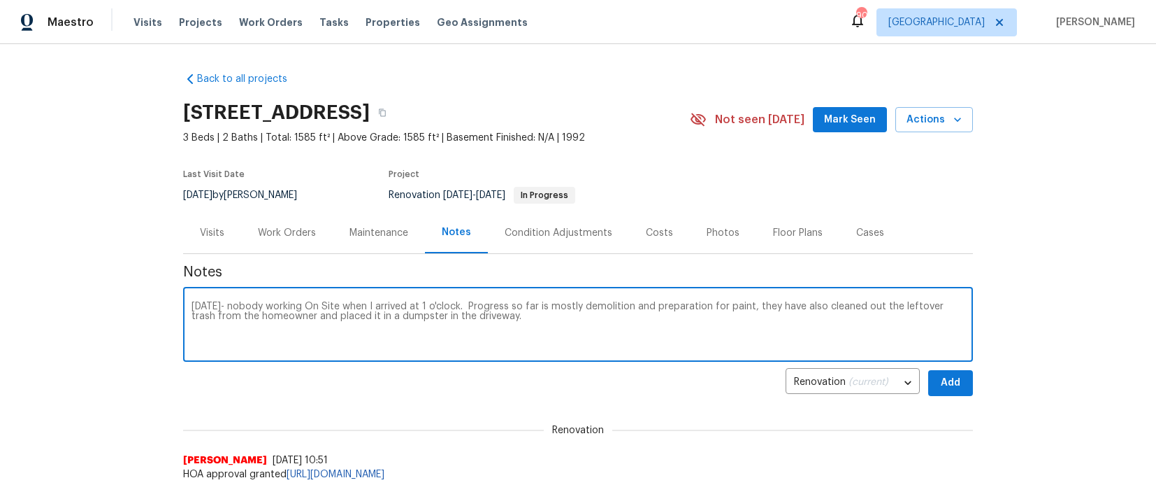
click at [515, 320] on textarea "[DATE]- nobody working On Site when I arrived at 1 o'clock. Progress so far is …" at bounding box center [578, 325] width 773 height 49
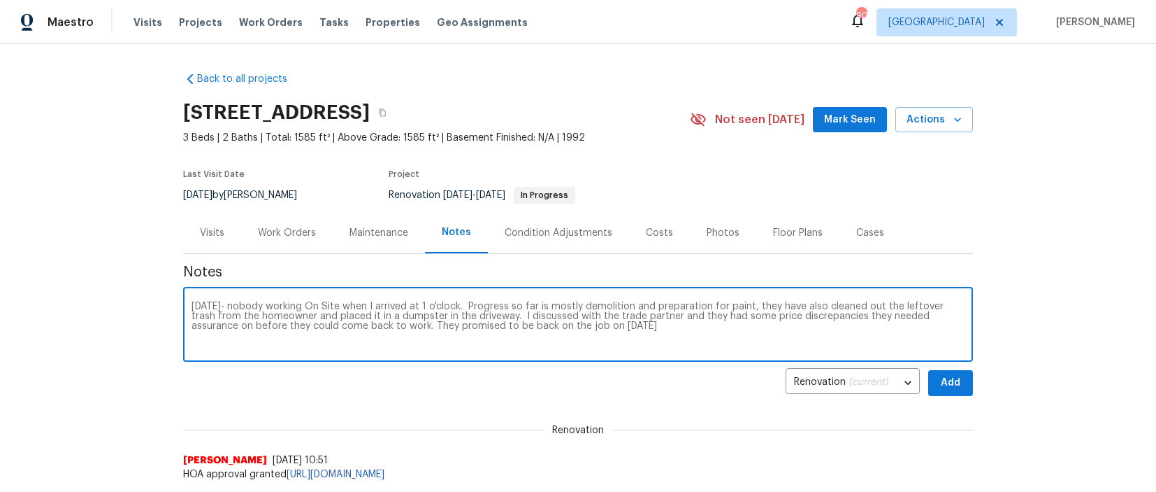
type textarea "[DATE]- nobody working On Site when I arrived at 1 o'clock. Progress so far is …"
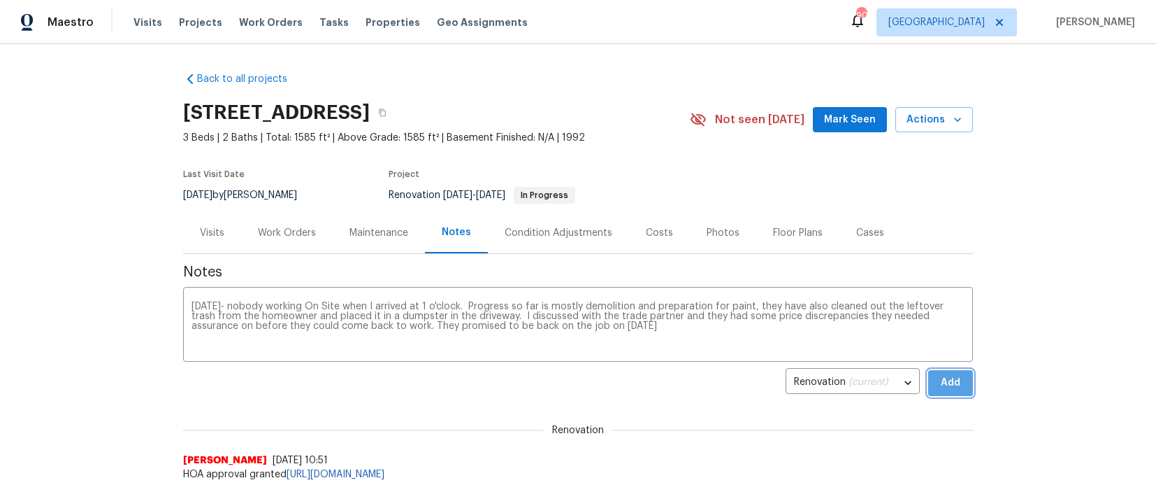
click at [947, 383] on span "Add" at bounding box center [951, 382] width 22 height 17
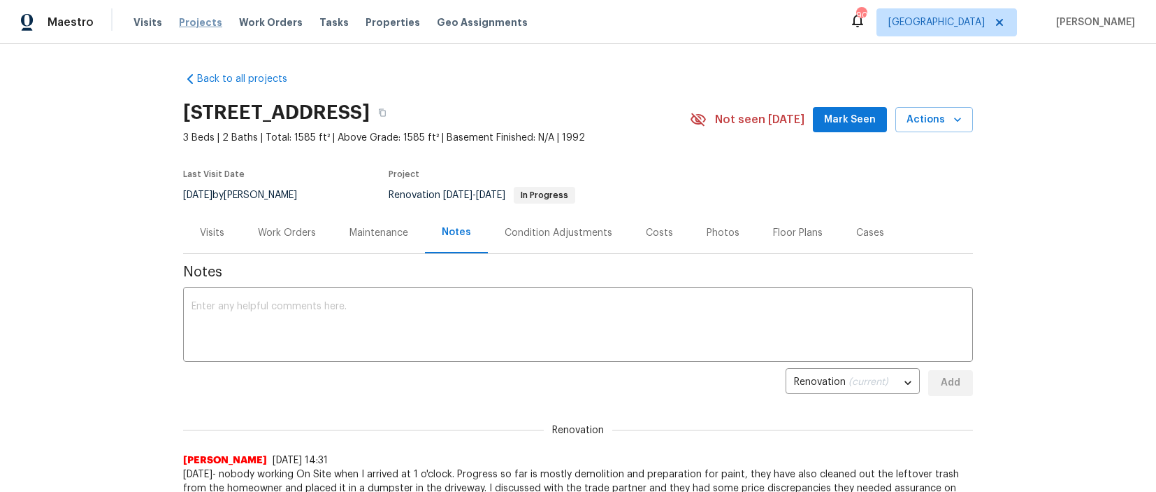
click at [196, 20] on span "Projects" at bounding box center [200, 22] width 43 height 14
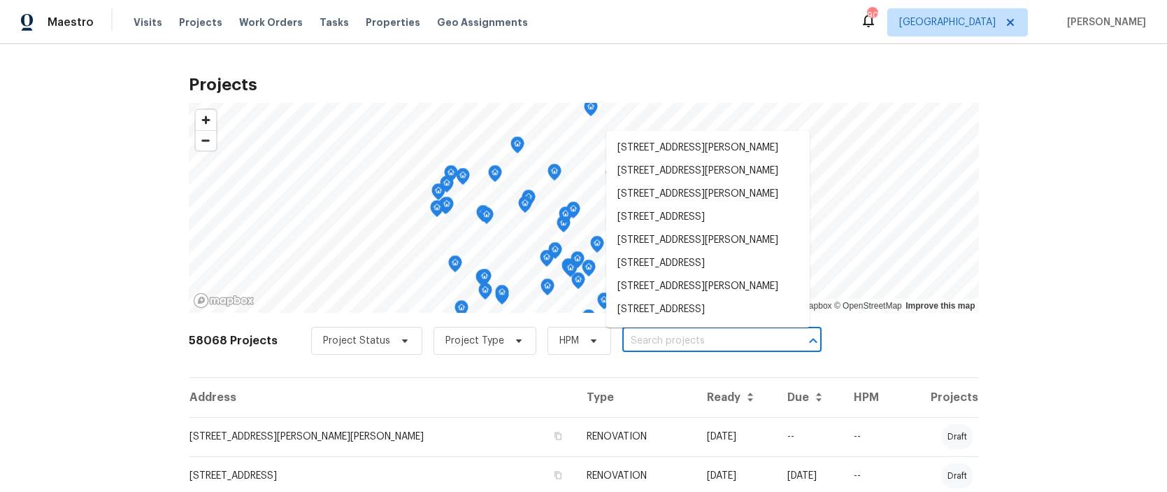
click at [671, 340] on input "text" at bounding box center [702, 341] width 160 height 22
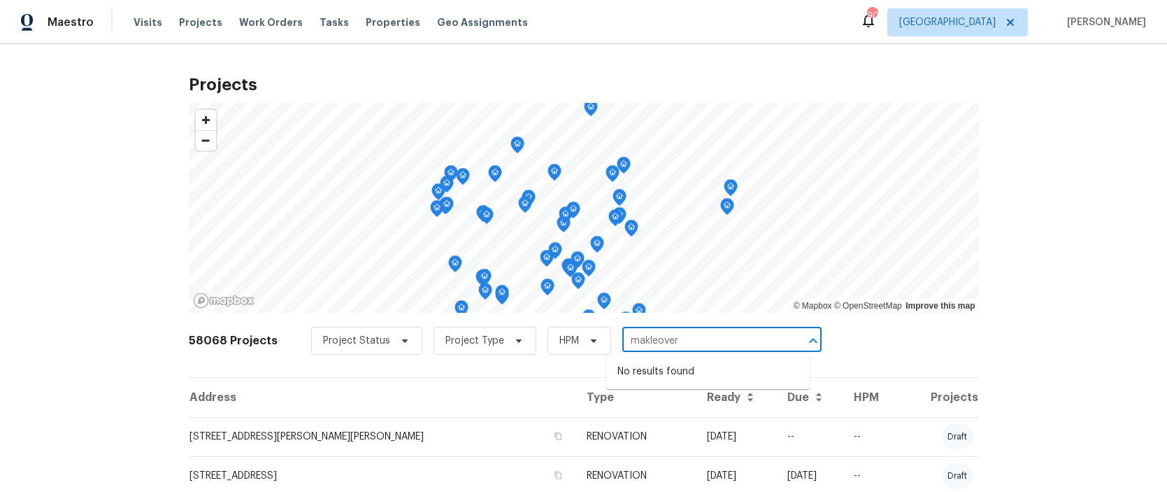
click at [638, 341] on input "makleover" at bounding box center [702, 341] width 160 height 22
type input "makeover"
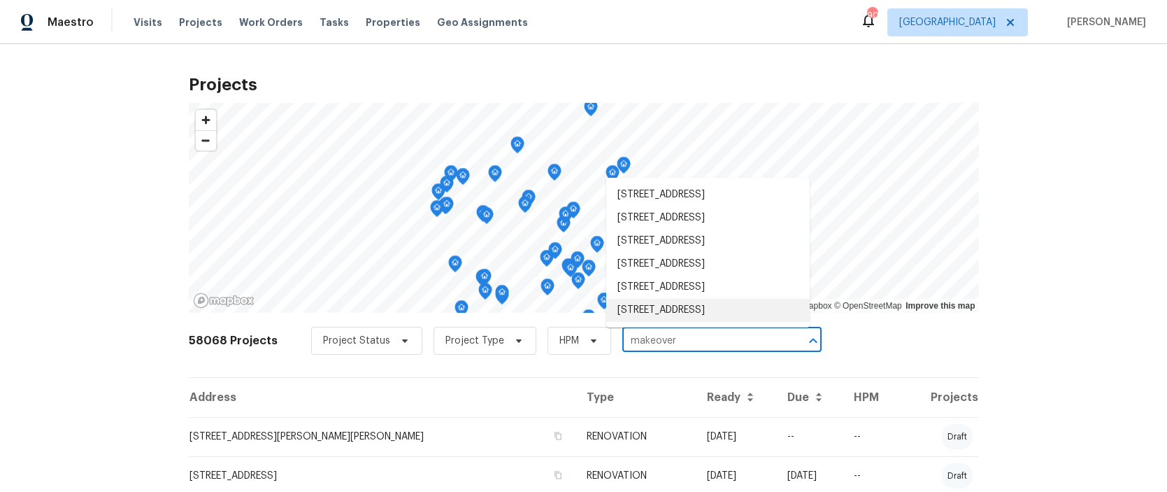
click at [664, 310] on li "[STREET_ADDRESS]" at bounding box center [707, 310] width 203 height 23
